Goal: Task Accomplishment & Management: Manage account settings

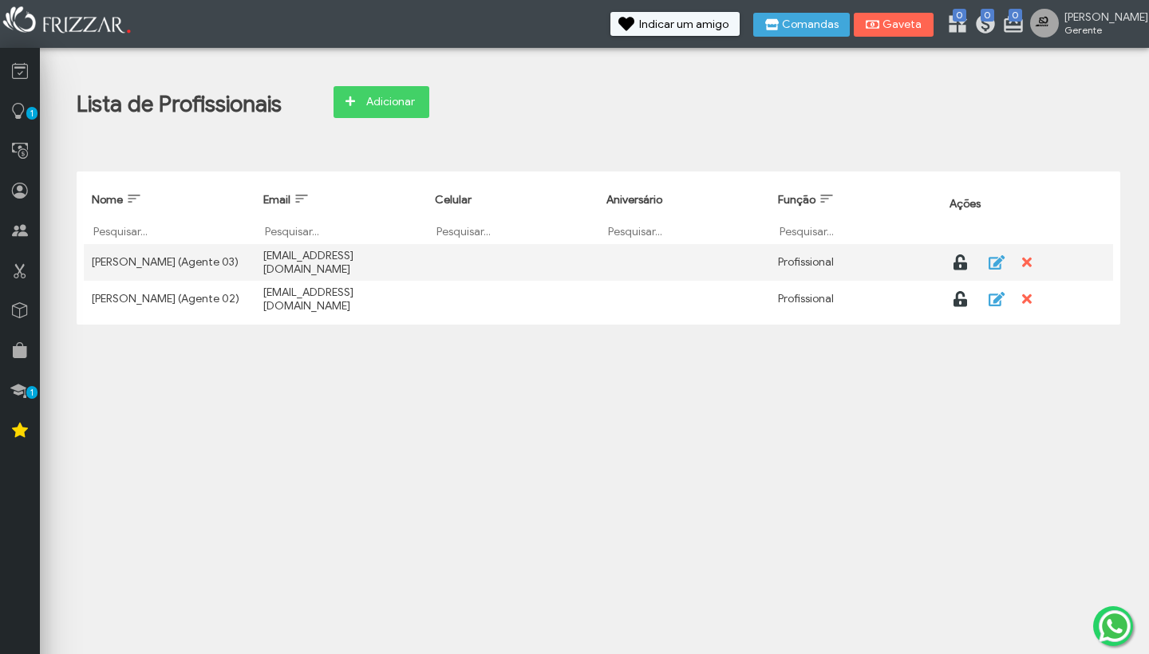
click at [335, 298] on div "[EMAIL_ADDRESS][DOMAIN_NAME]" at bounding box center [341, 299] width 156 height 27
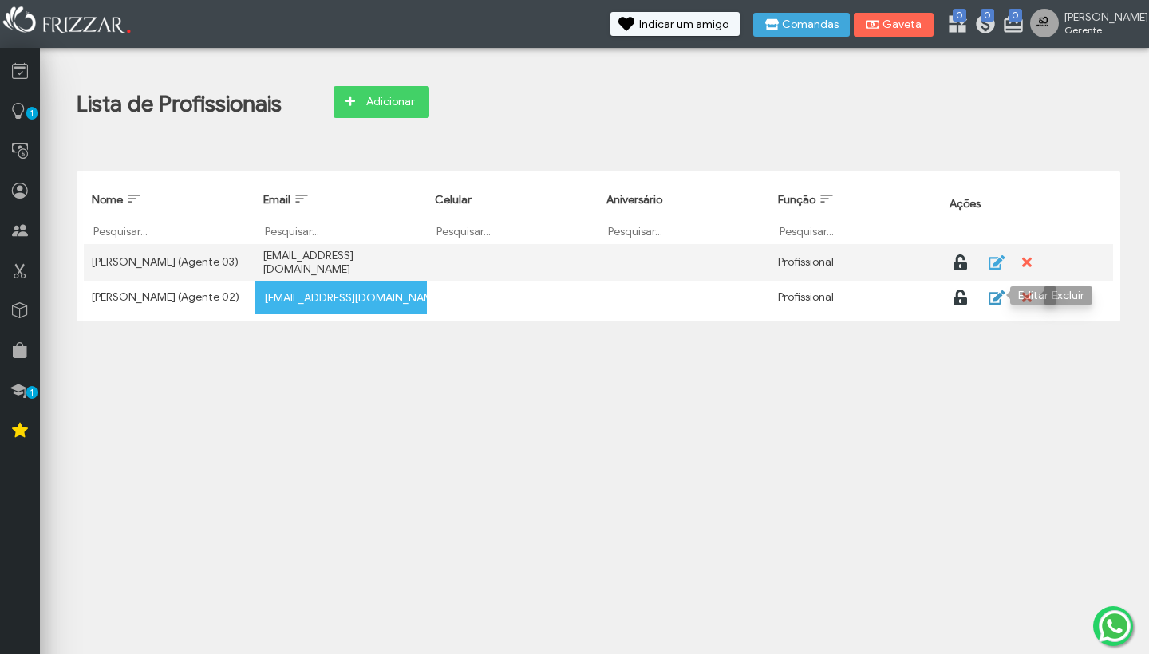
click at [997, 290] on icon "button" at bounding box center [995, 298] width 18 height 16
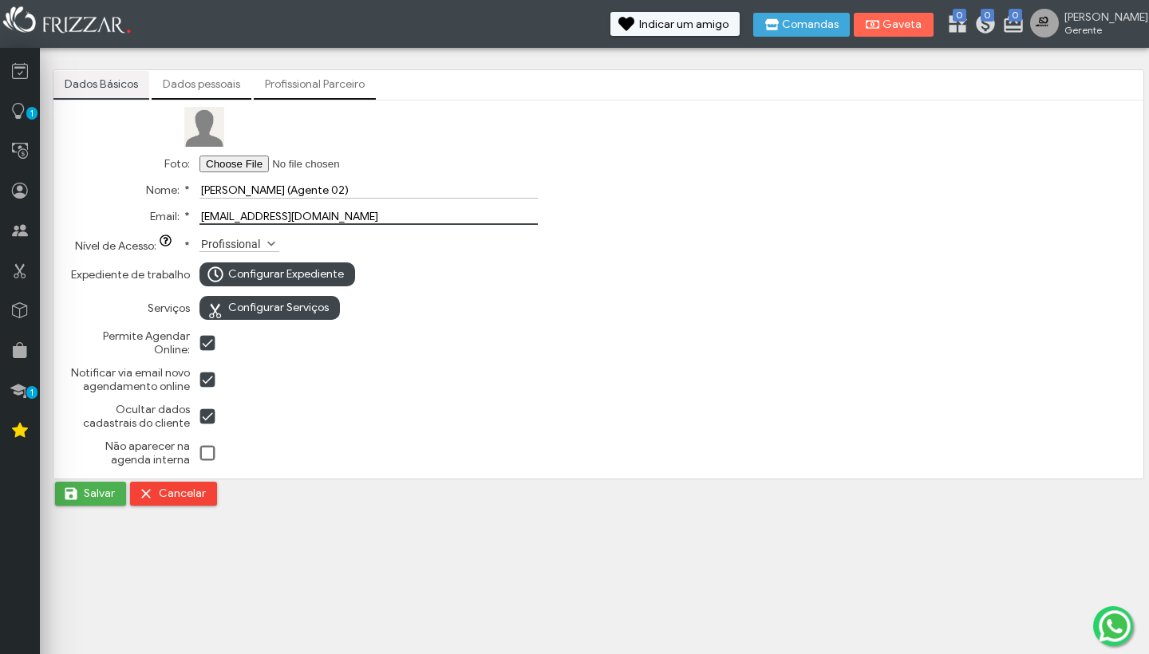
click at [300, 219] on input "[EMAIL_ADDRESS][DOMAIN_NAME]" at bounding box center [368, 216] width 338 height 17
paste input "gabrielmoura4974"
type input "[EMAIL_ADDRESS][DOMAIN_NAME]"
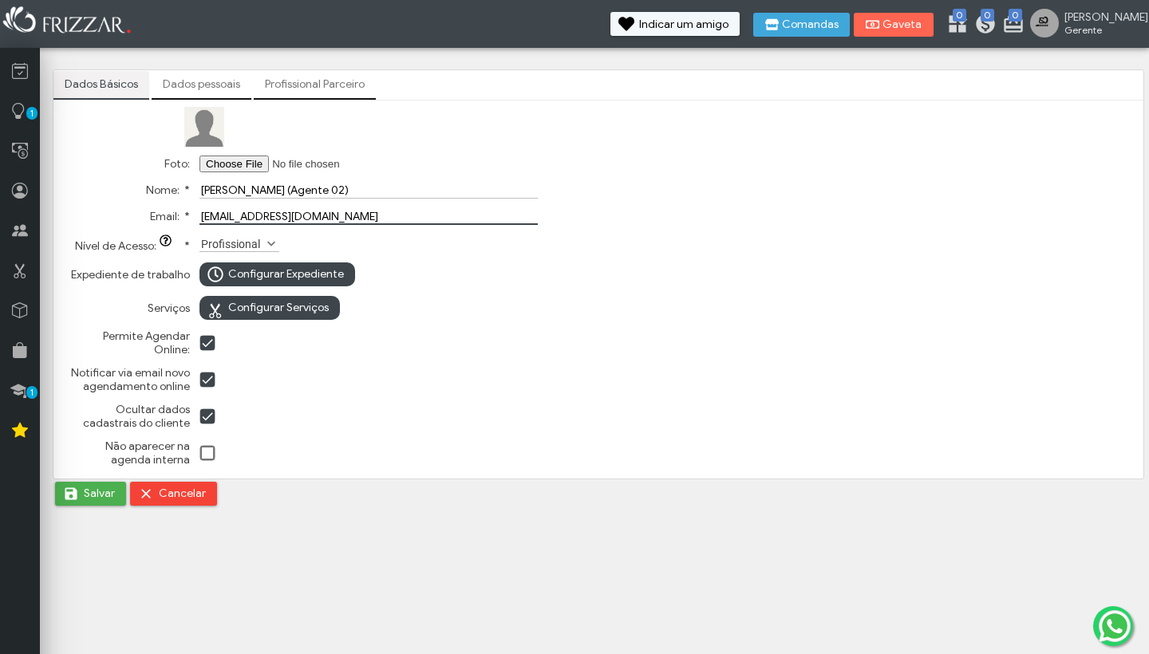
click at [217, 85] on link "Dados pessoais" at bounding box center [202, 84] width 100 height 27
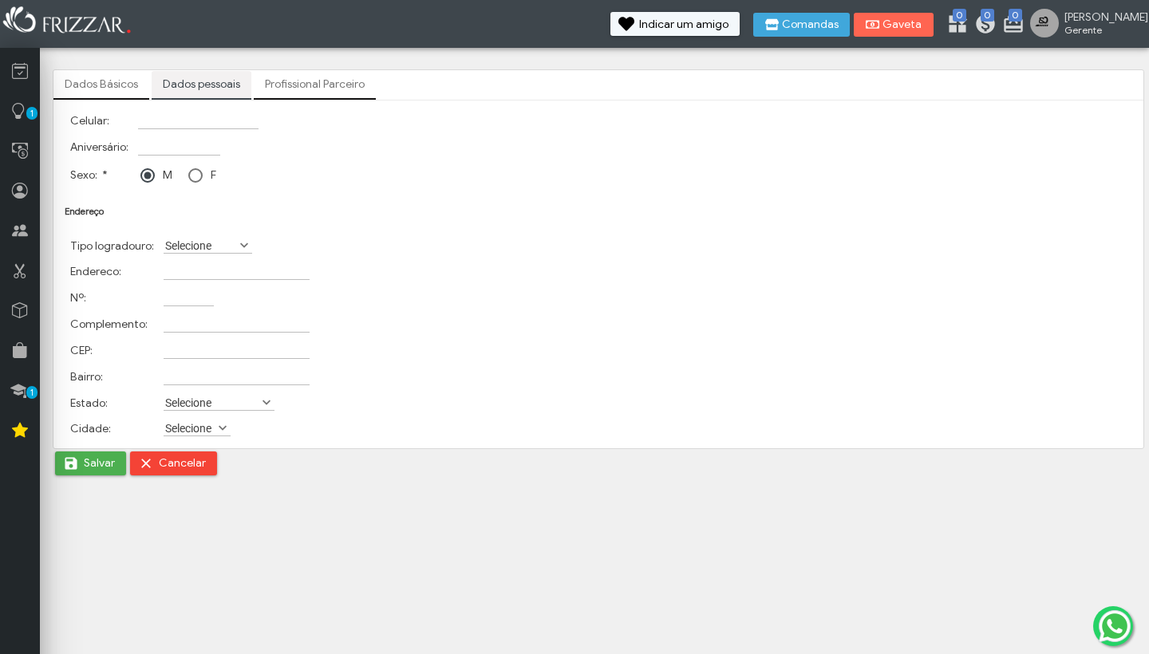
click at [285, 93] on link "Profissional Parceiro" at bounding box center [315, 84] width 122 height 27
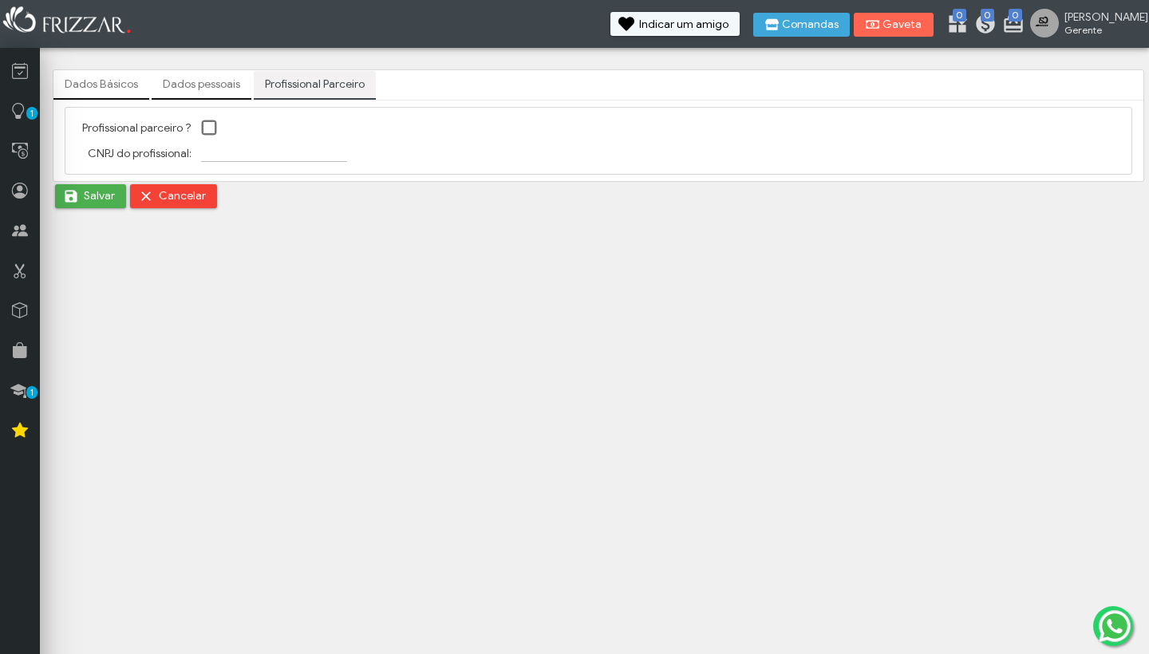
click at [110, 89] on link "Dados Básicos" at bounding box center [101, 84] width 96 height 27
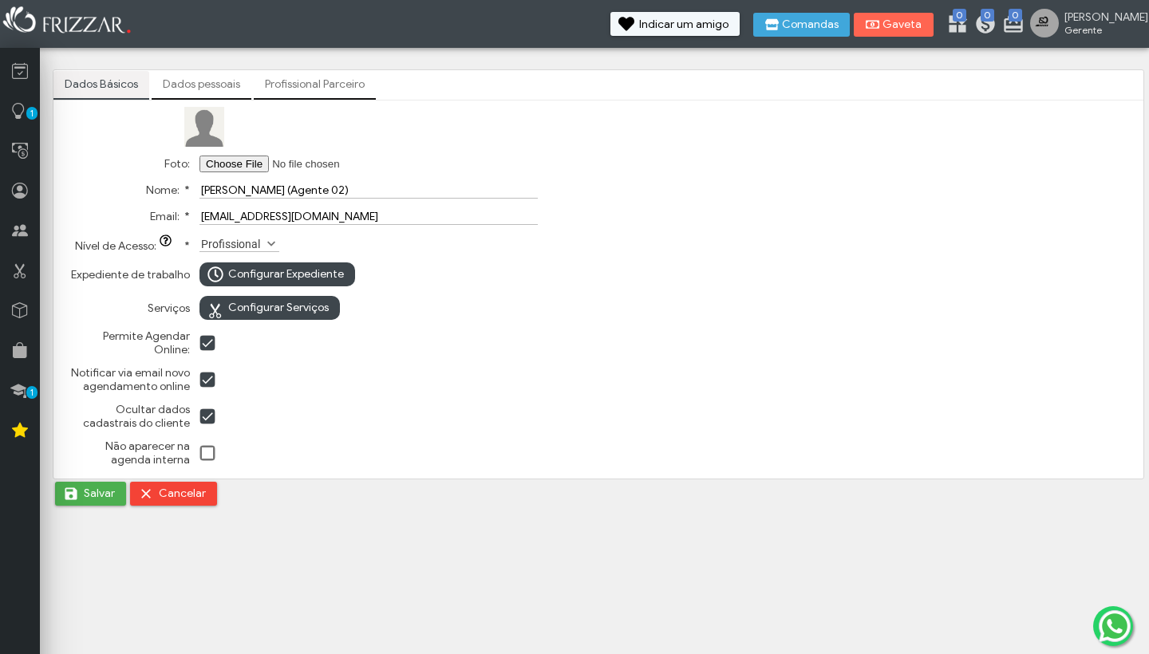
click at [96, 499] on span "Salvar" at bounding box center [99, 494] width 31 height 24
